Goal: Information Seeking & Learning: Learn about a topic

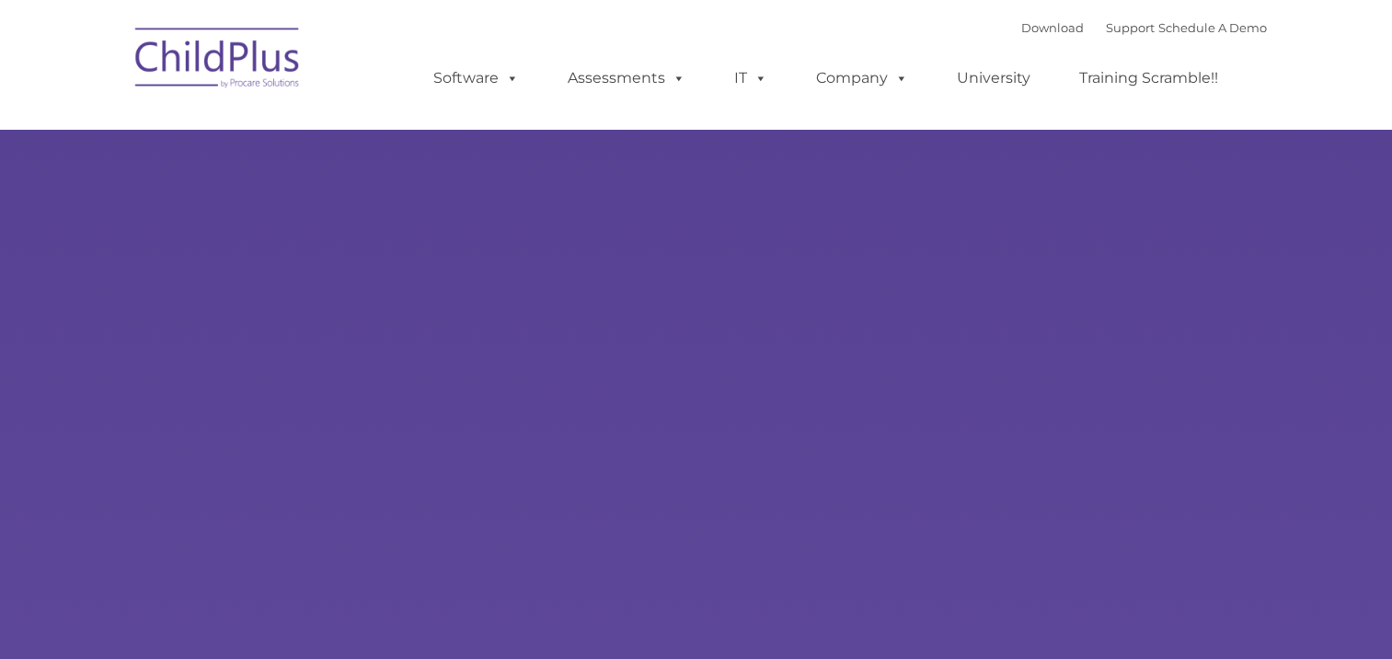
select select "MEDIUM"
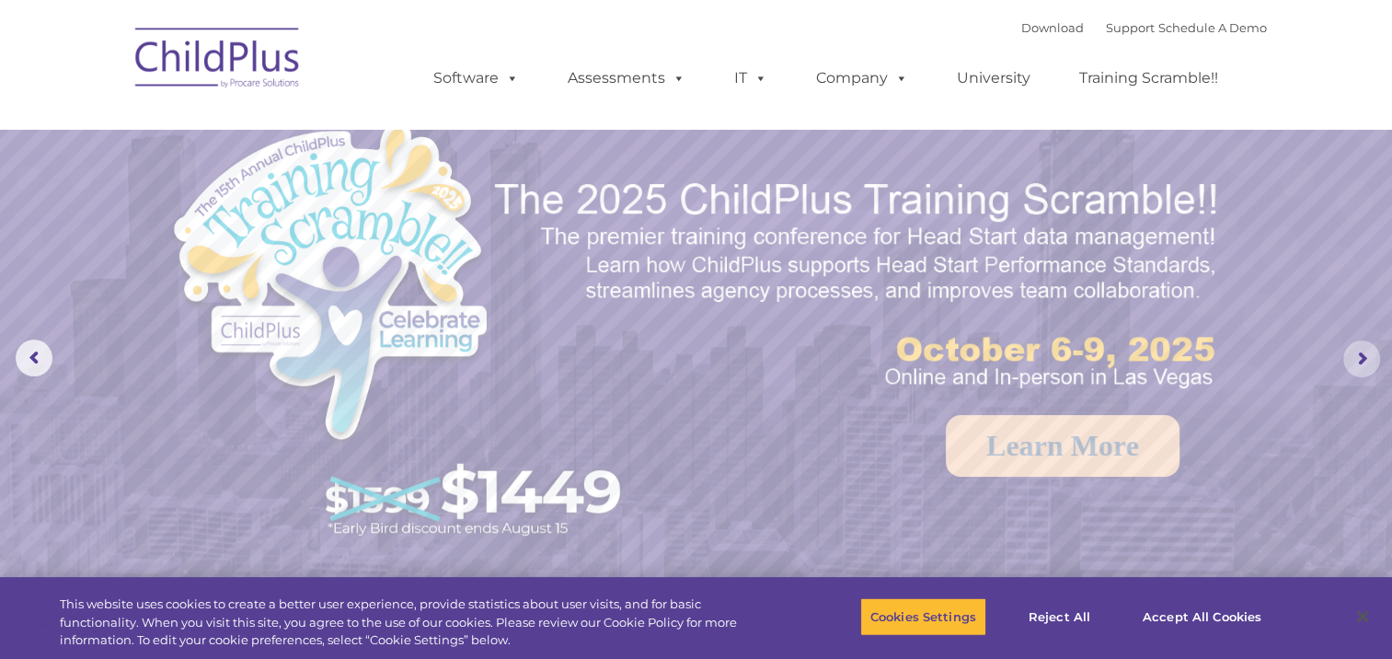
click at [1356, 350] on rs-arrow at bounding box center [1361, 358] width 37 height 37
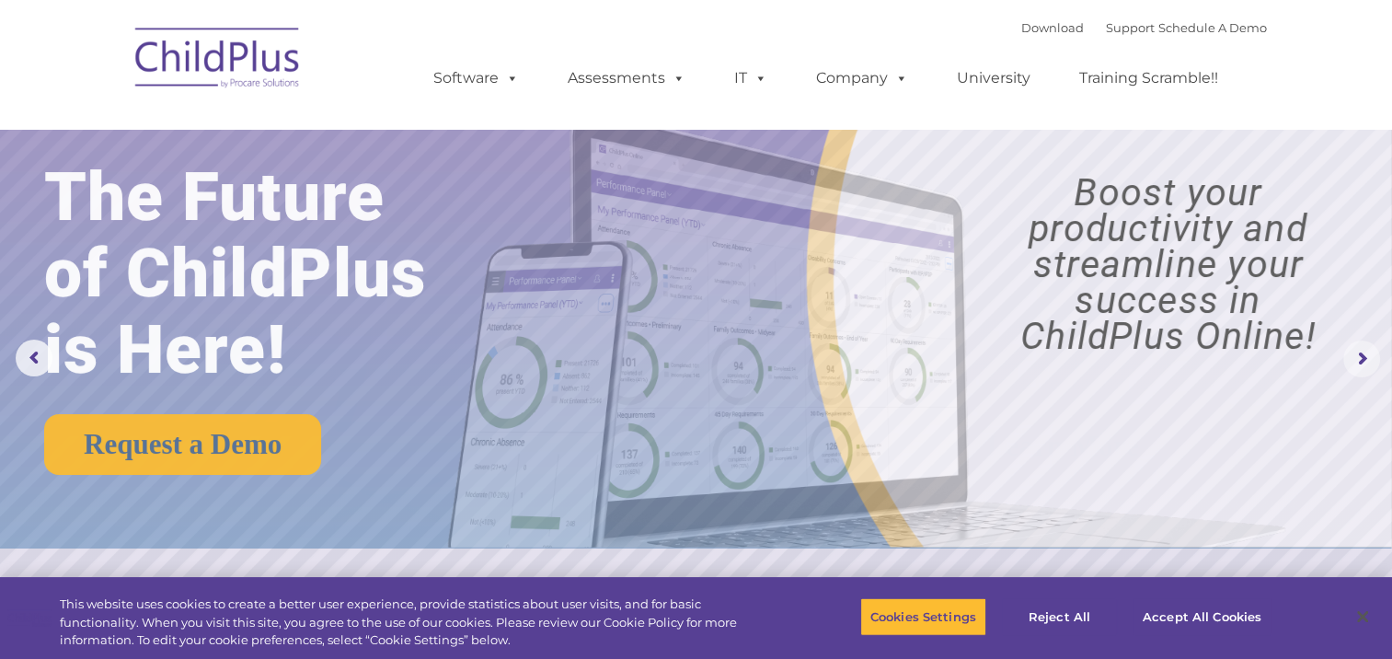
click at [1356, 350] on rs-arrow at bounding box center [1361, 358] width 37 height 37
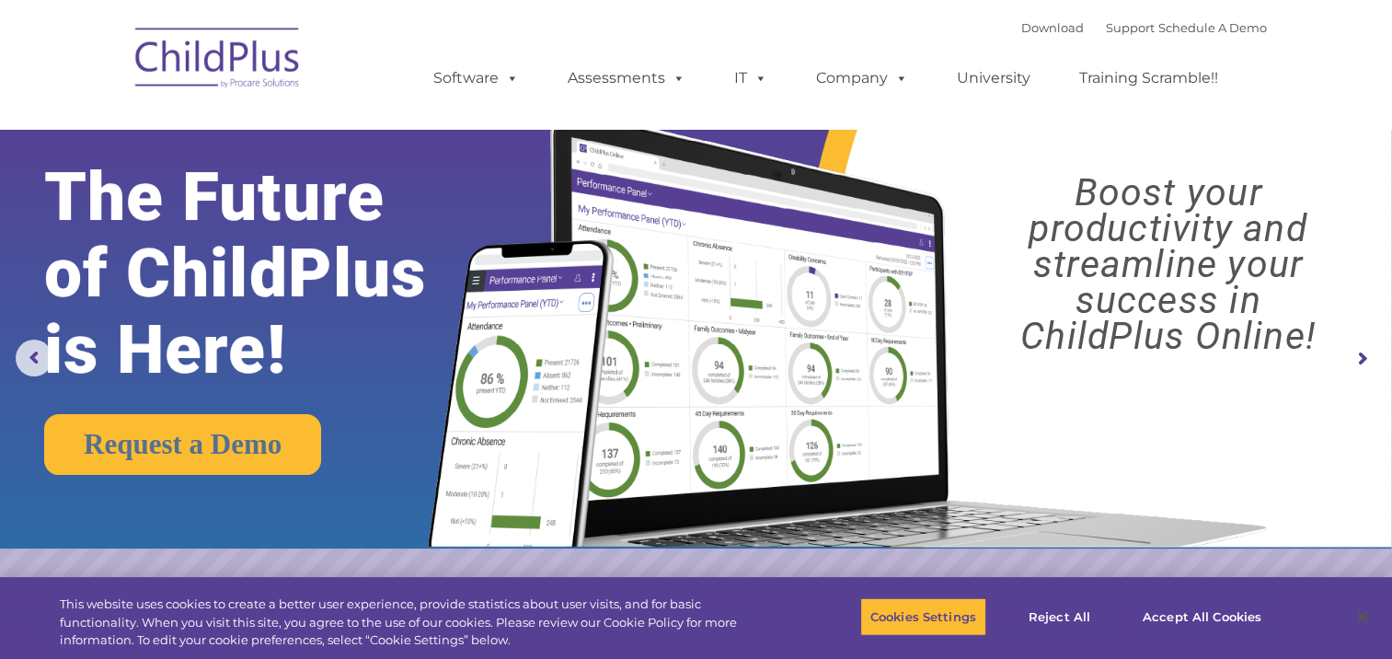
click at [1356, 350] on rs-arrow at bounding box center [1361, 358] width 37 height 37
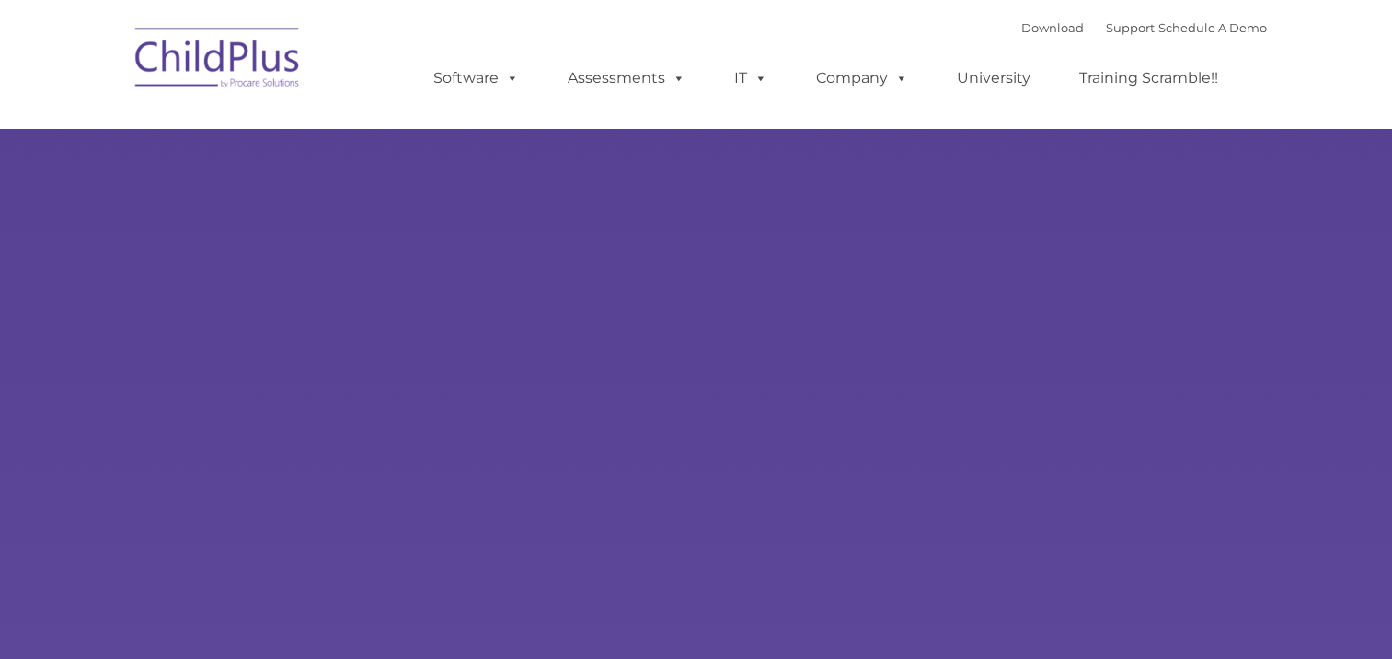
type input ""
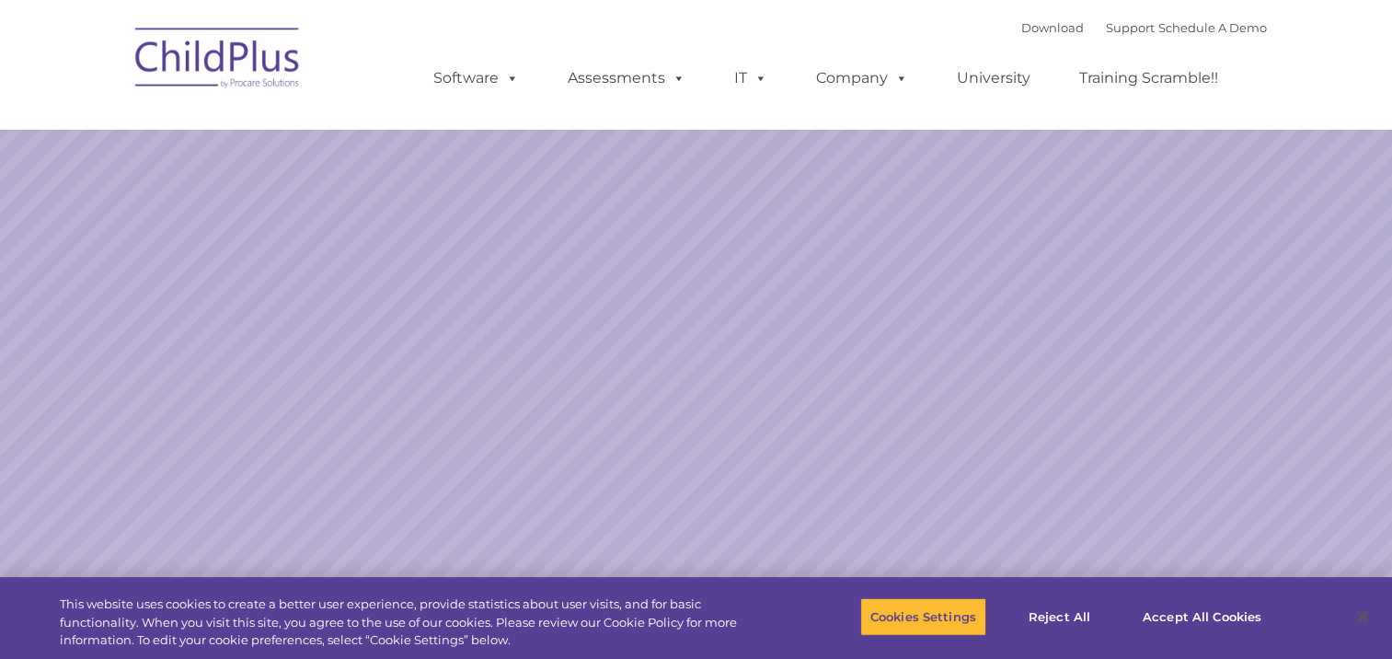
select select "MEDIUM"
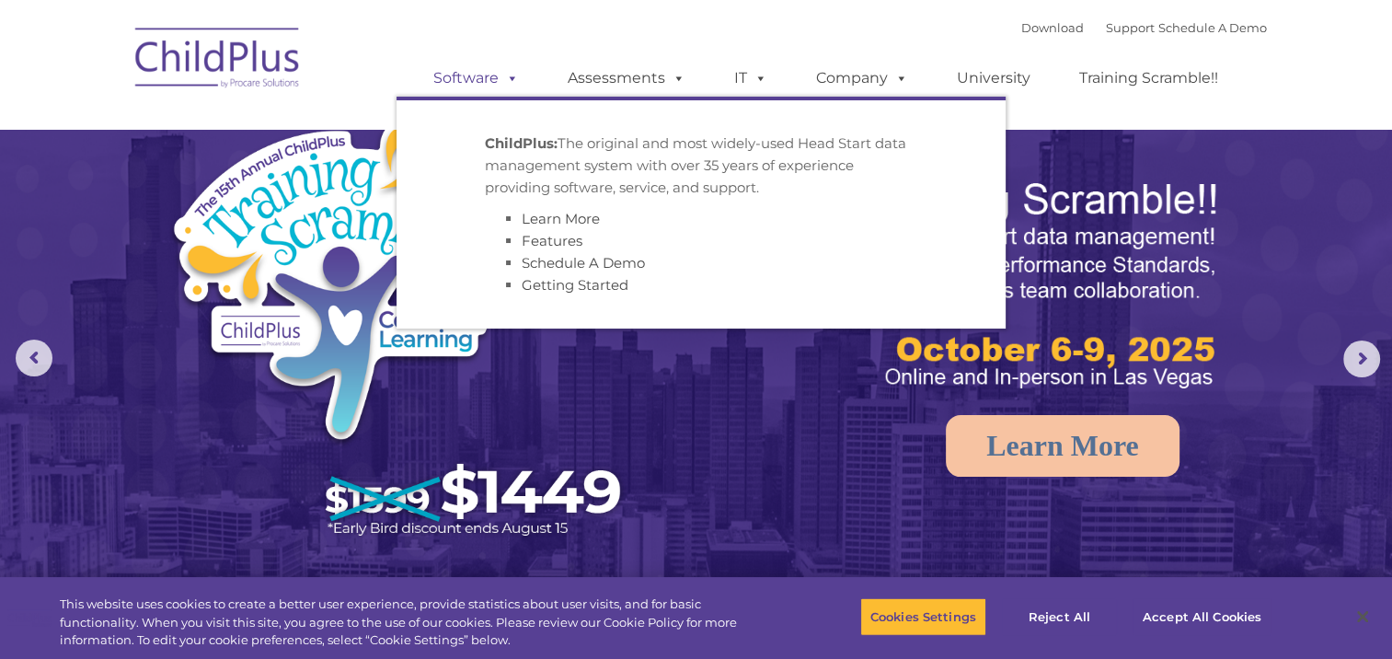
click at [516, 80] on span at bounding box center [509, 77] width 20 height 17
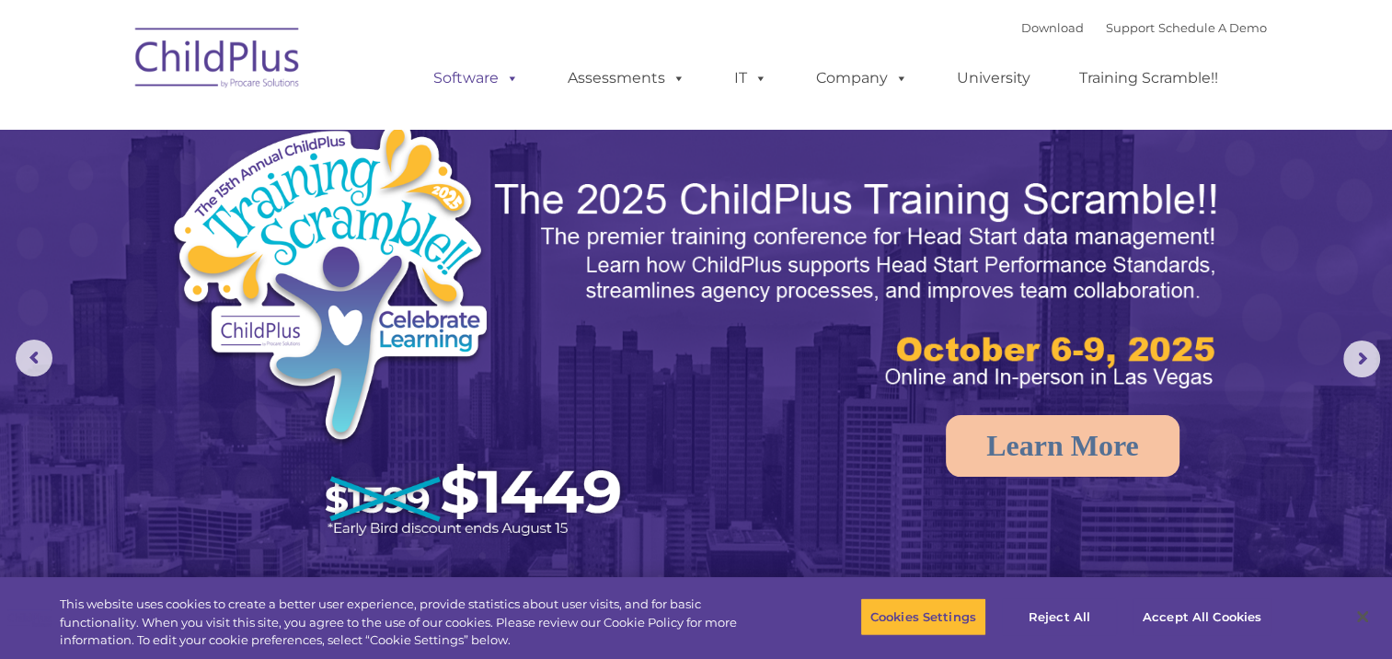
click at [516, 80] on span at bounding box center [509, 77] width 20 height 17
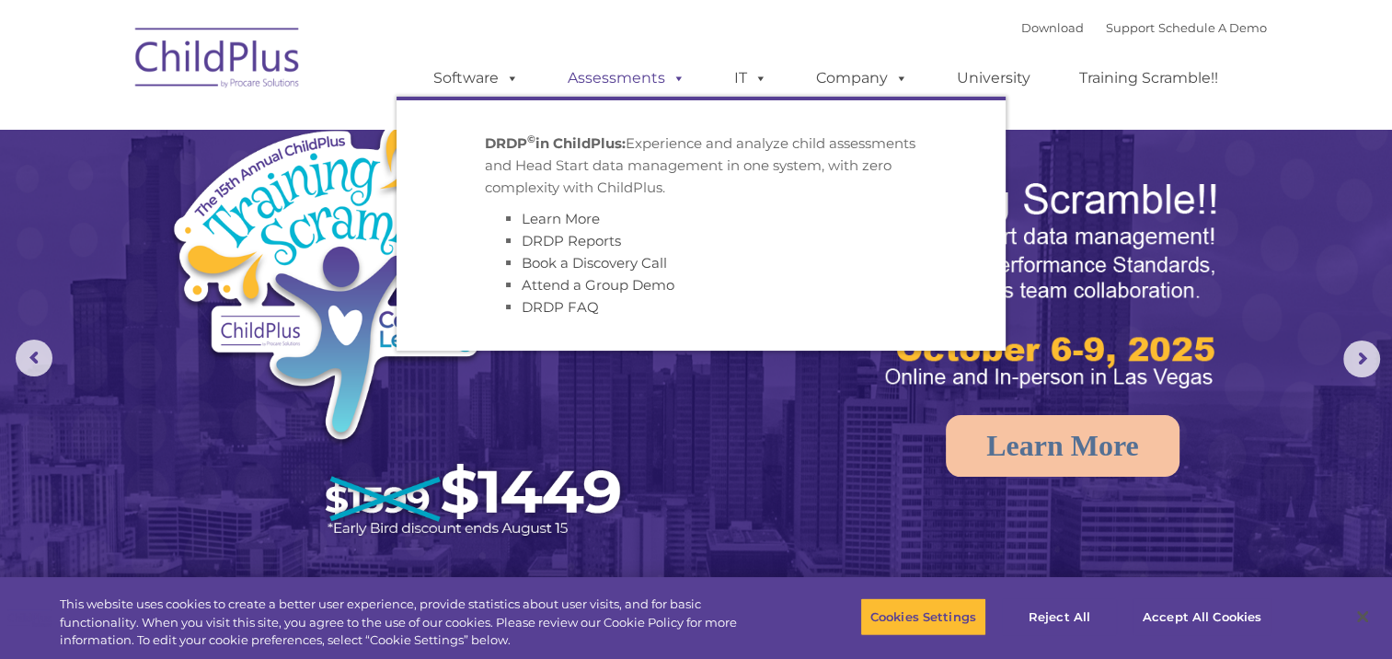
click at [677, 84] on span at bounding box center [675, 77] width 20 height 17
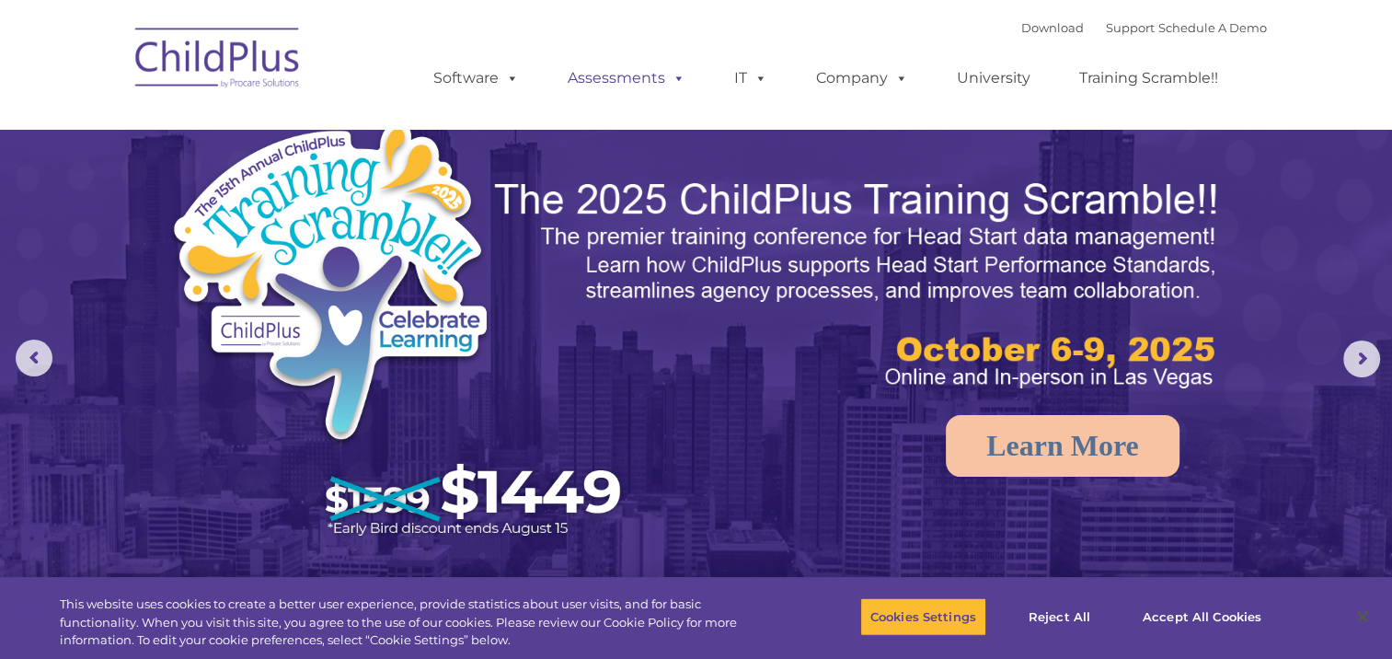
click at [677, 84] on span at bounding box center [675, 77] width 20 height 17
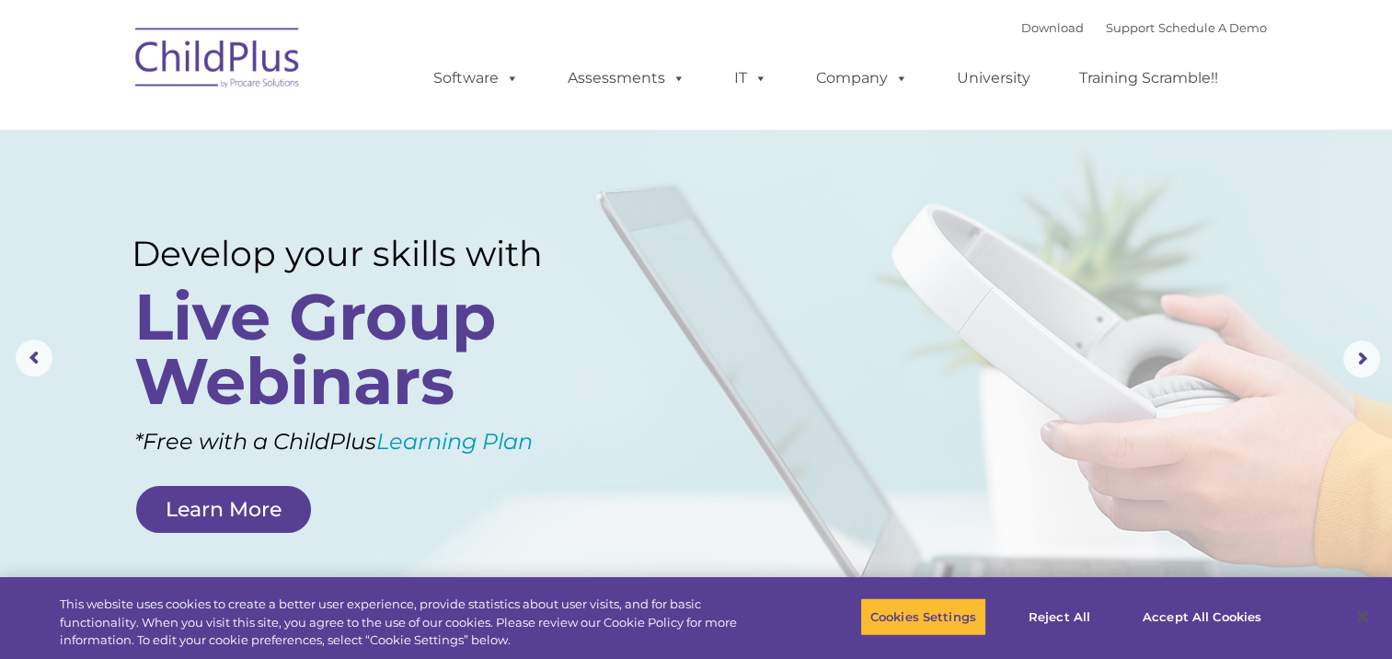
click at [228, 48] on img at bounding box center [218, 61] width 184 height 92
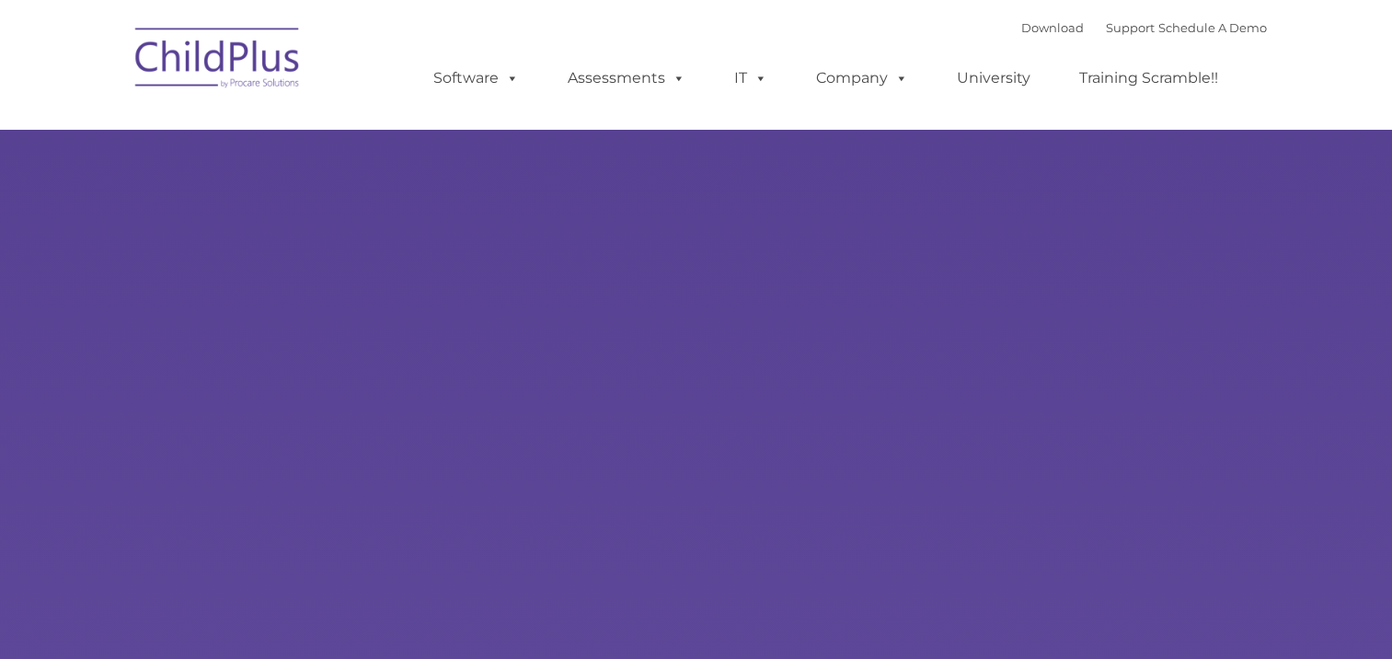
type input ""
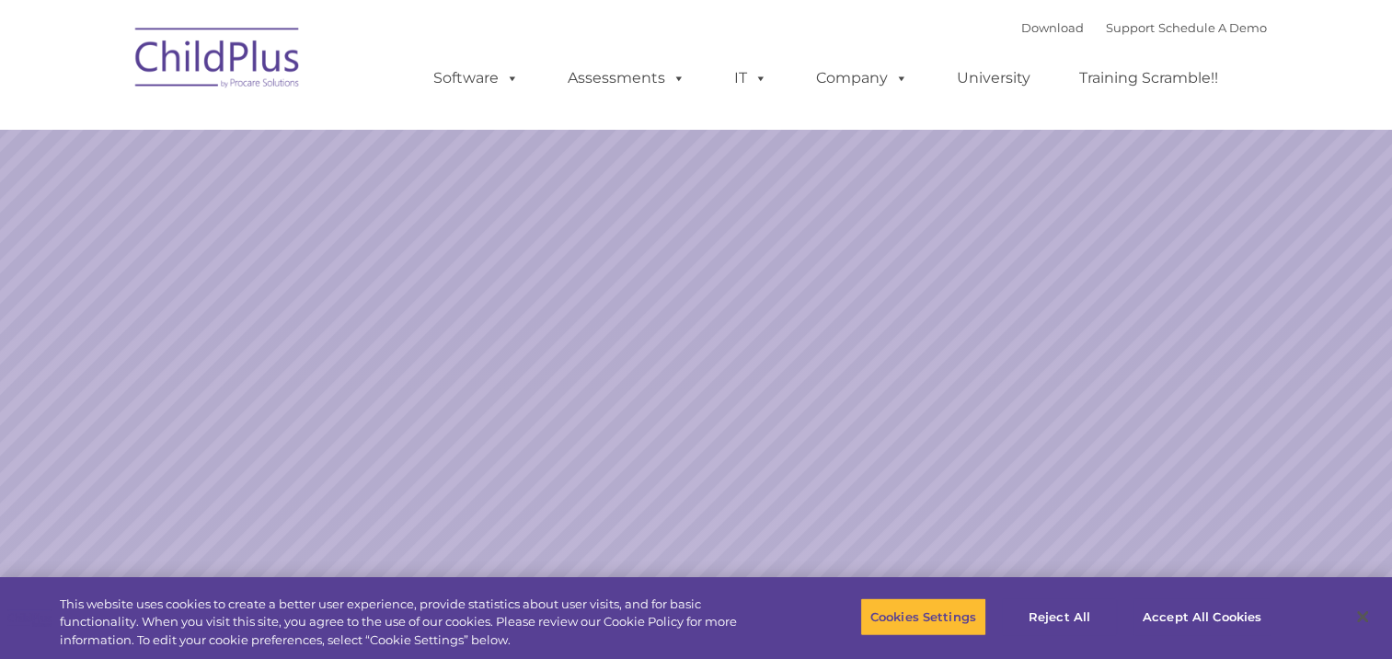
select select "MEDIUM"
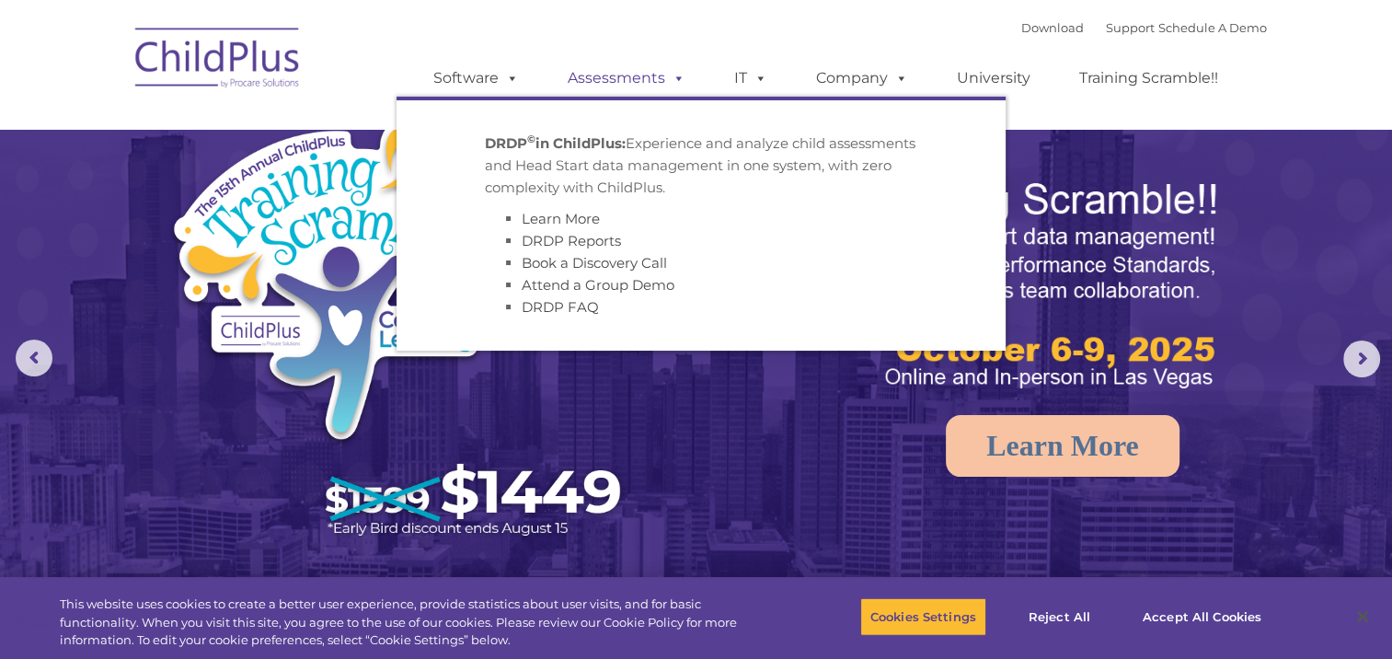
click at [651, 83] on link "Assessments" at bounding box center [626, 78] width 155 height 37
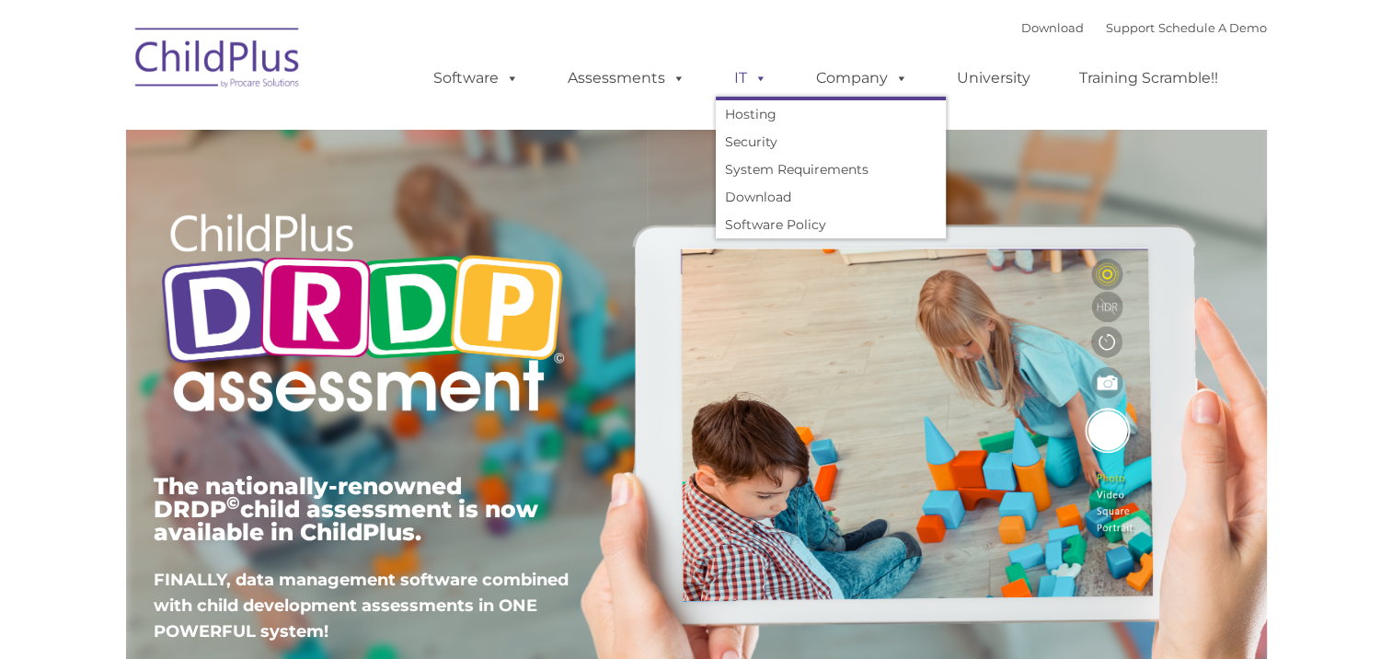
type input ""
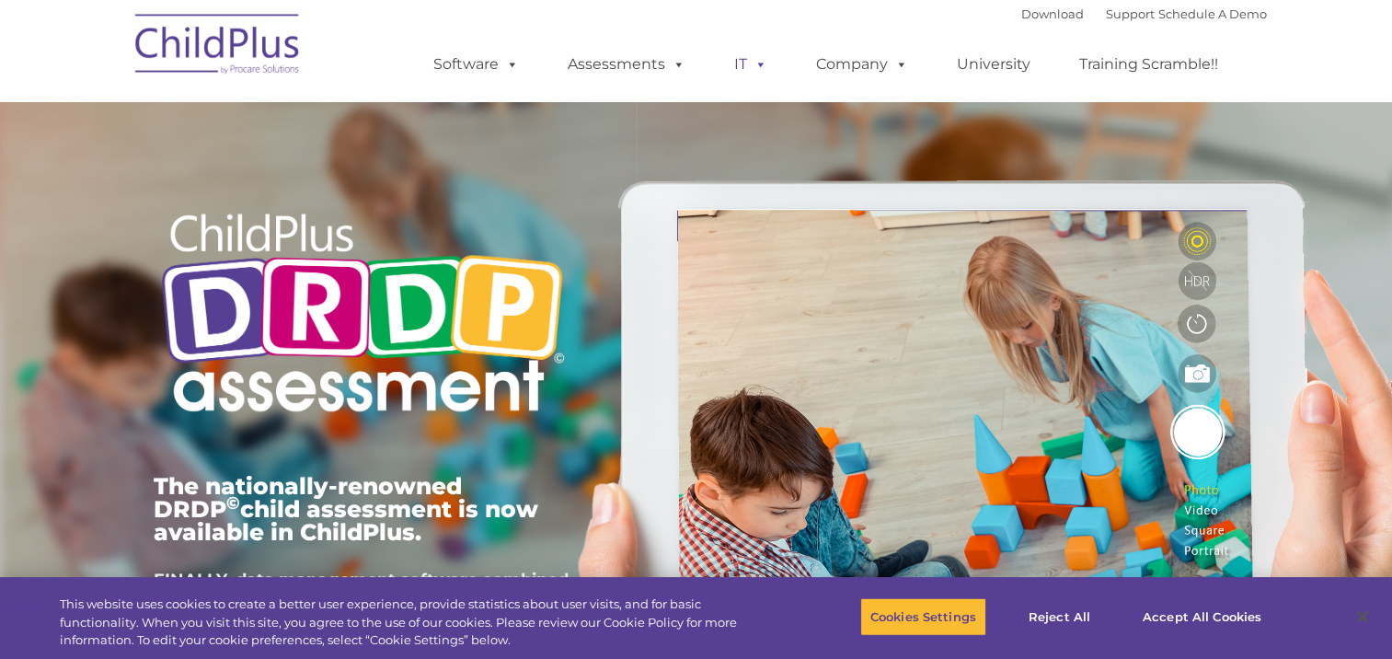
click at [763, 73] on span at bounding box center [757, 63] width 20 height 17
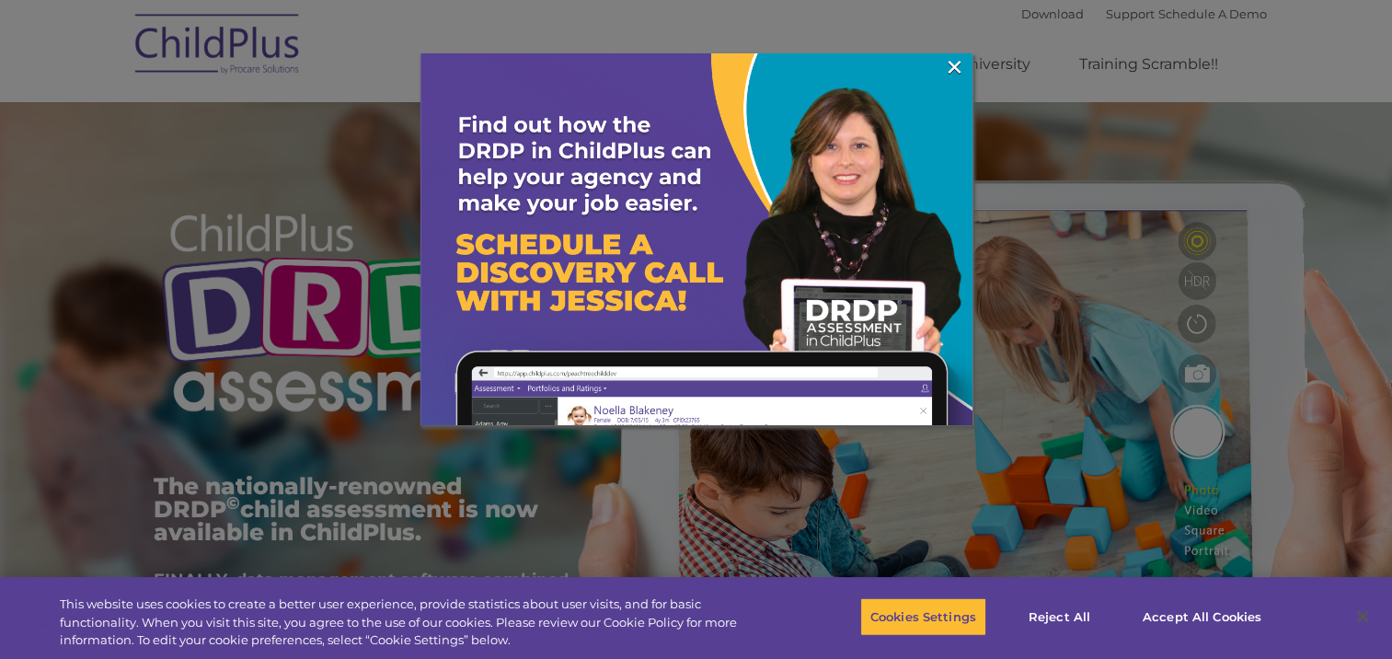
click at [861, 62] on img at bounding box center [696, 329] width 552 height 552
